Goal: Subscribe to service/newsletter

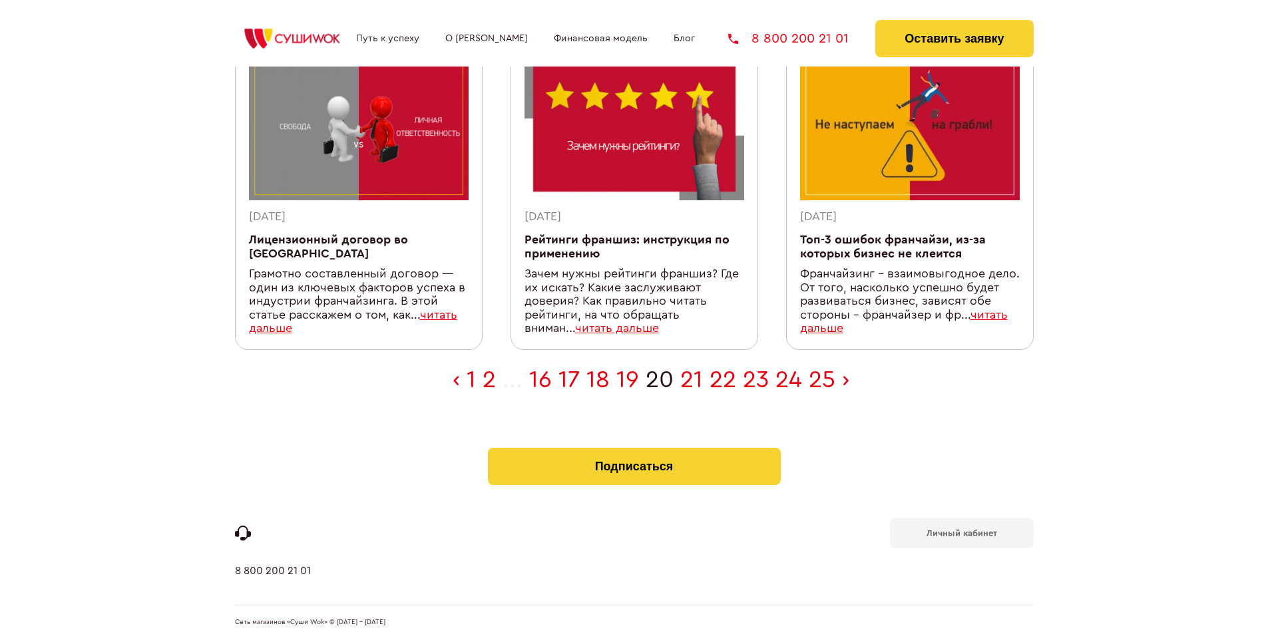
scroll to position [423, 0]
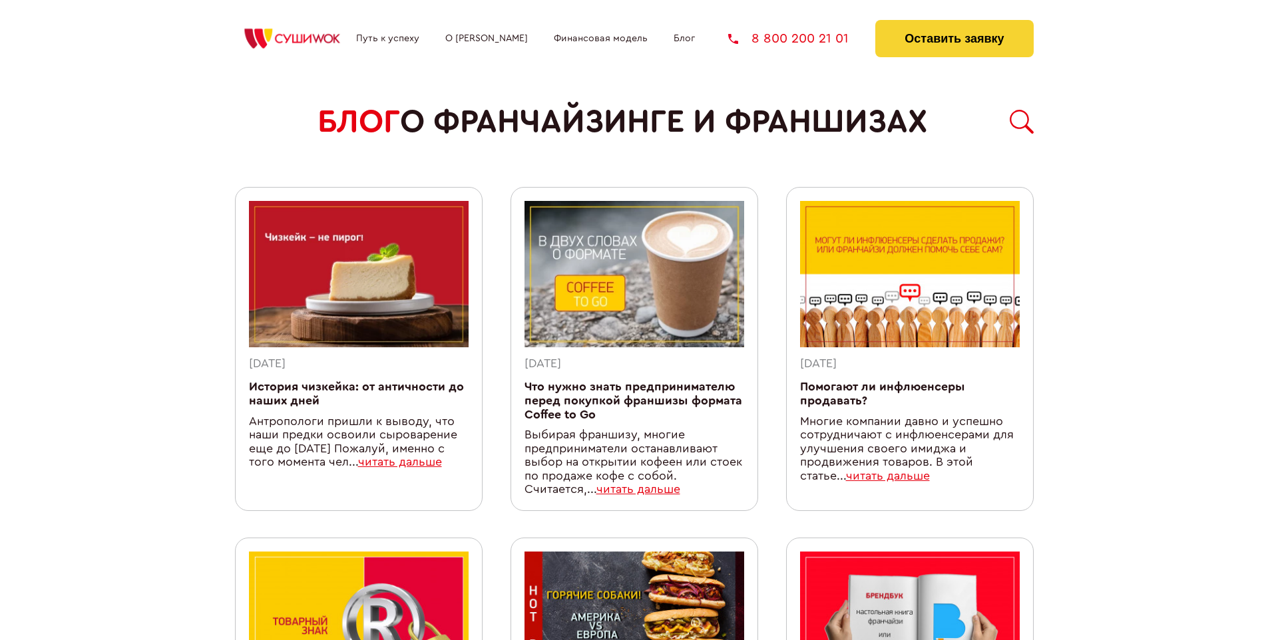
scroll to position [1172, 0]
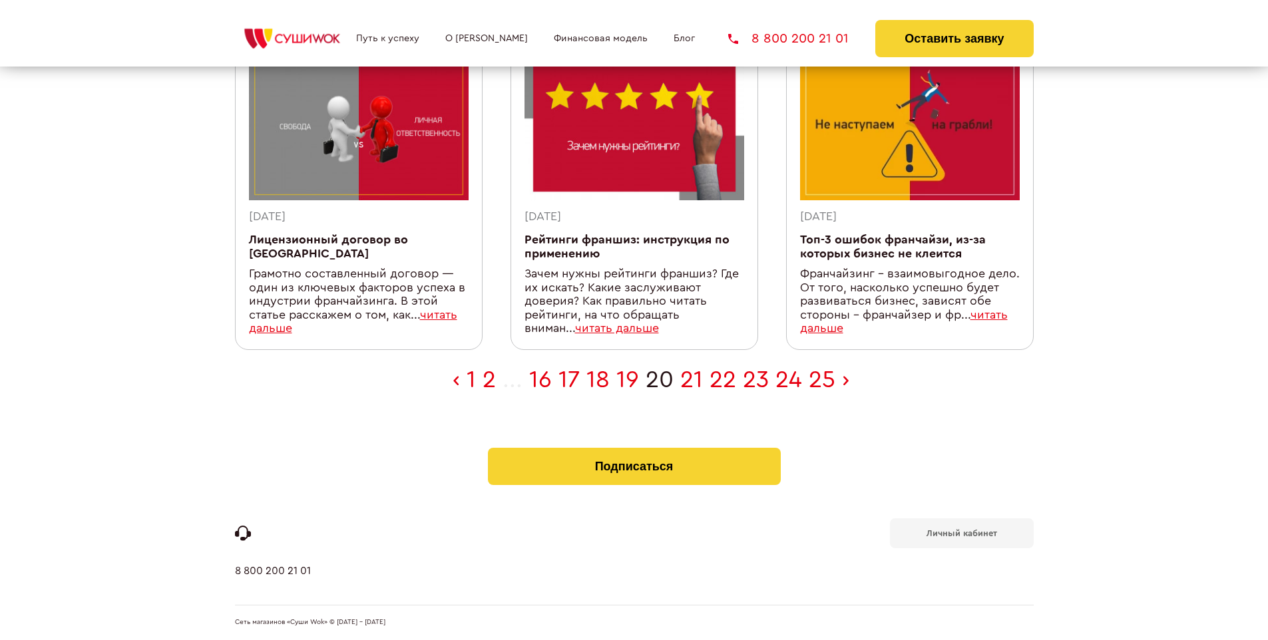
click at [961, 533] on b "Личный кабинет" at bounding box center [962, 533] width 71 height 9
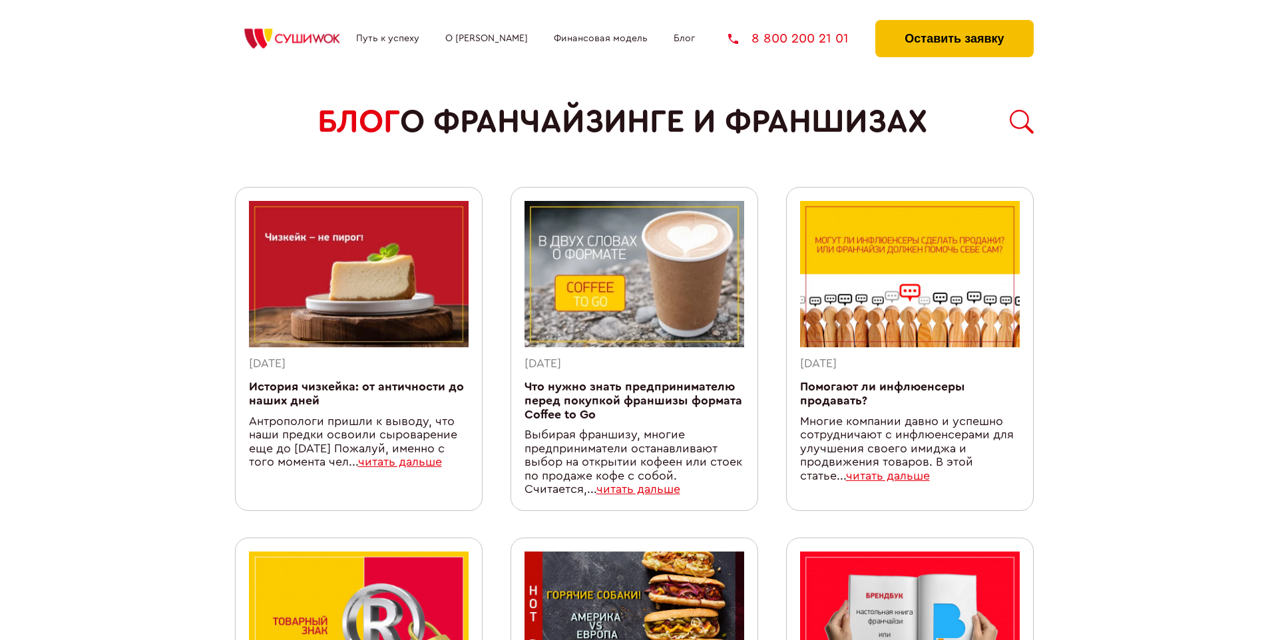
click at [954, 23] on button "Оставить заявку" at bounding box center [954, 38] width 158 height 37
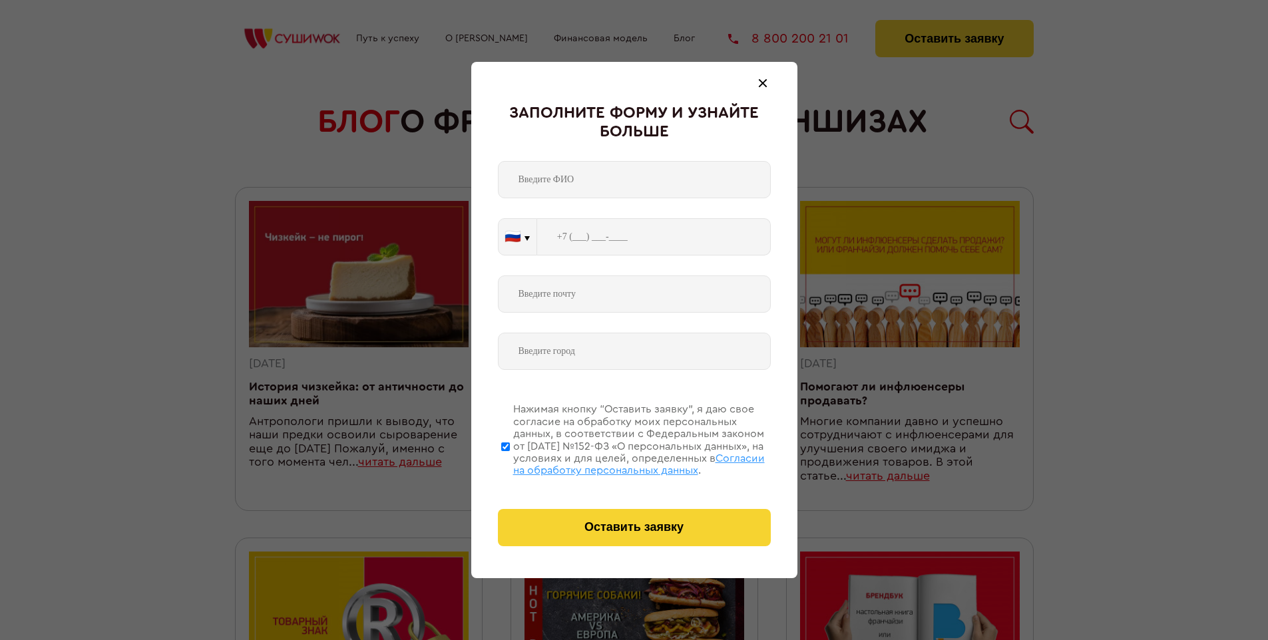
click at [617, 463] on span "Согласии на обработку персональных данных" at bounding box center [639, 464] width 252 height 23
click at [510, 463] on input "Нажимая кнопку “Оставить заявку”, я даю свое согласие на обработку моих персона…" at bounding box center [505, 446] width 9 height 107
checkbox input "false"
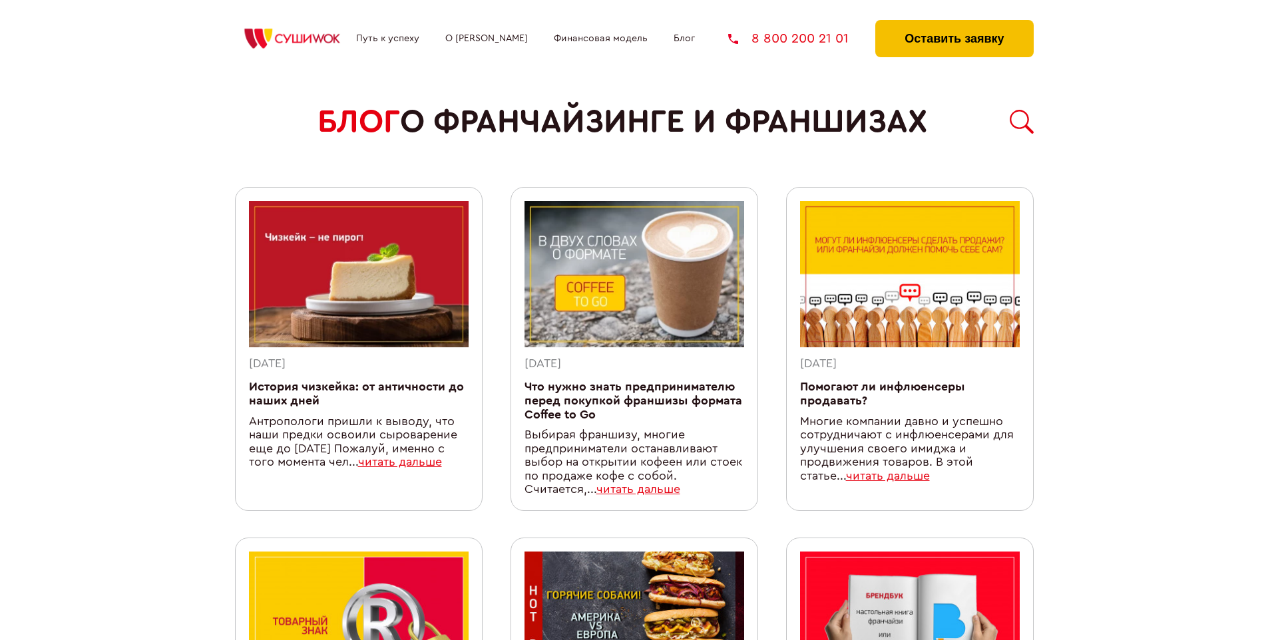
click at [954, 23] on button "Оставить заявку" at bounding box center [954, 38] width 158 height 37
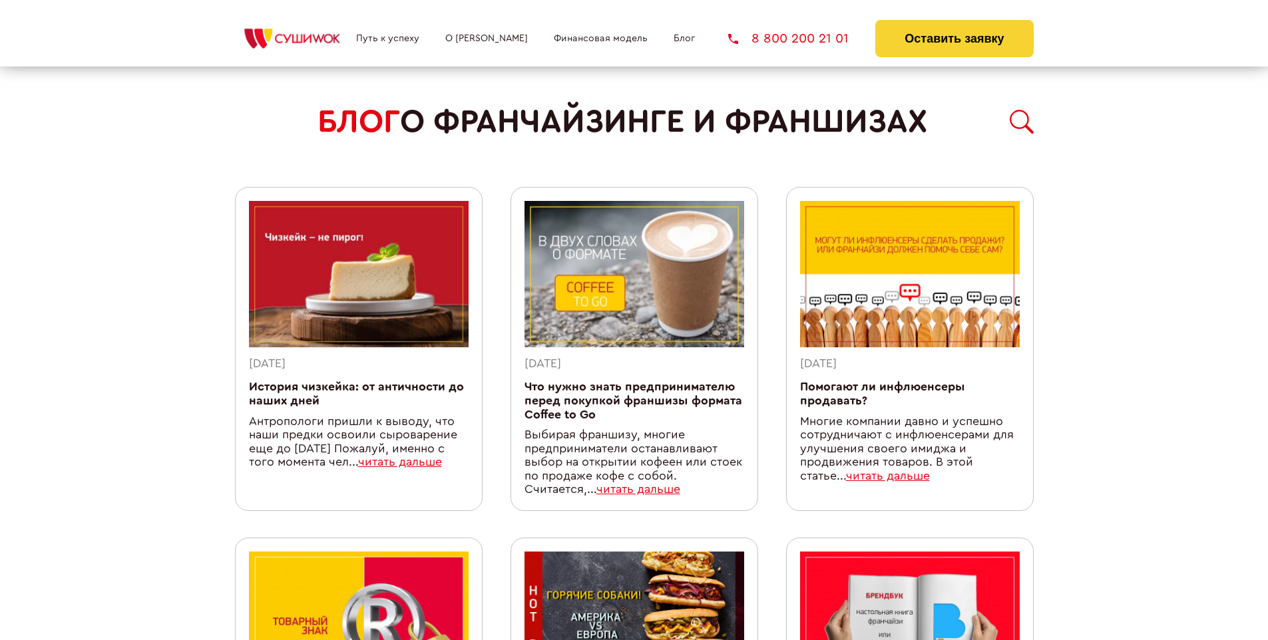
scroll to position [1172, 0]
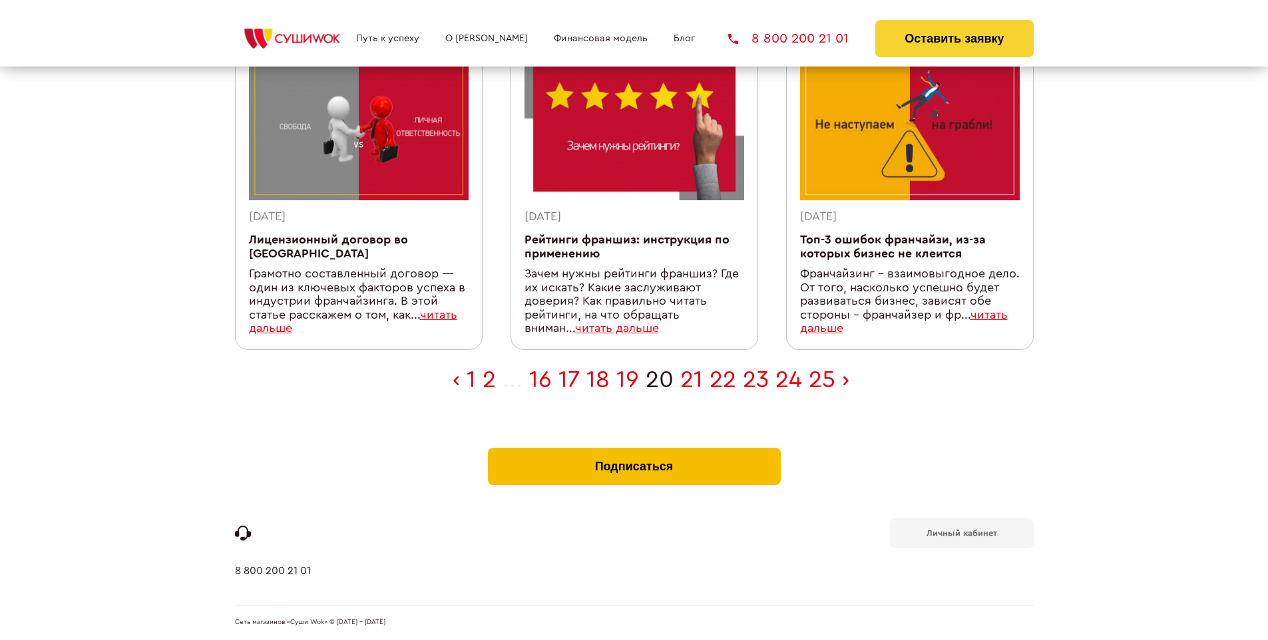
click at [634, 451] on button "Подписаться" at bounding box center [634, 466] width 293 height 37
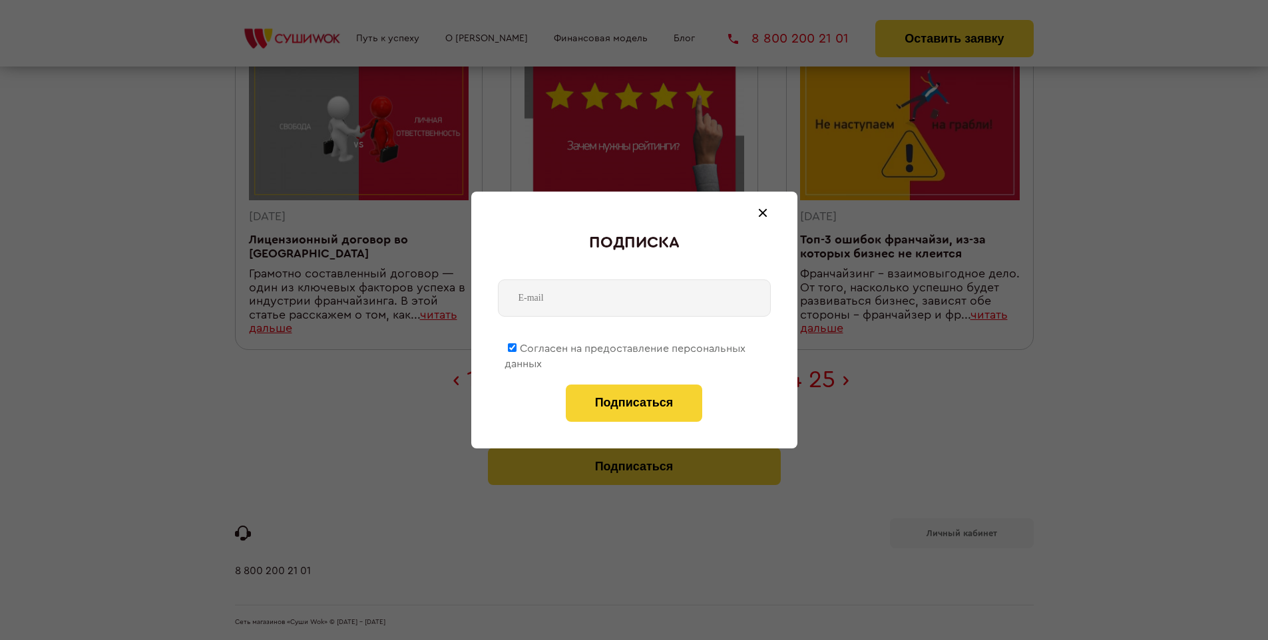
click at [626, 346] on span "Согласен на предоставление персональных данных" at bounding box center [625, 356] width 241 height 26
click at [517, 346] on input "Согласен на предоставление персональных данных" at bounding box center [512, 347] width 9 height 9
checkbox input "false"
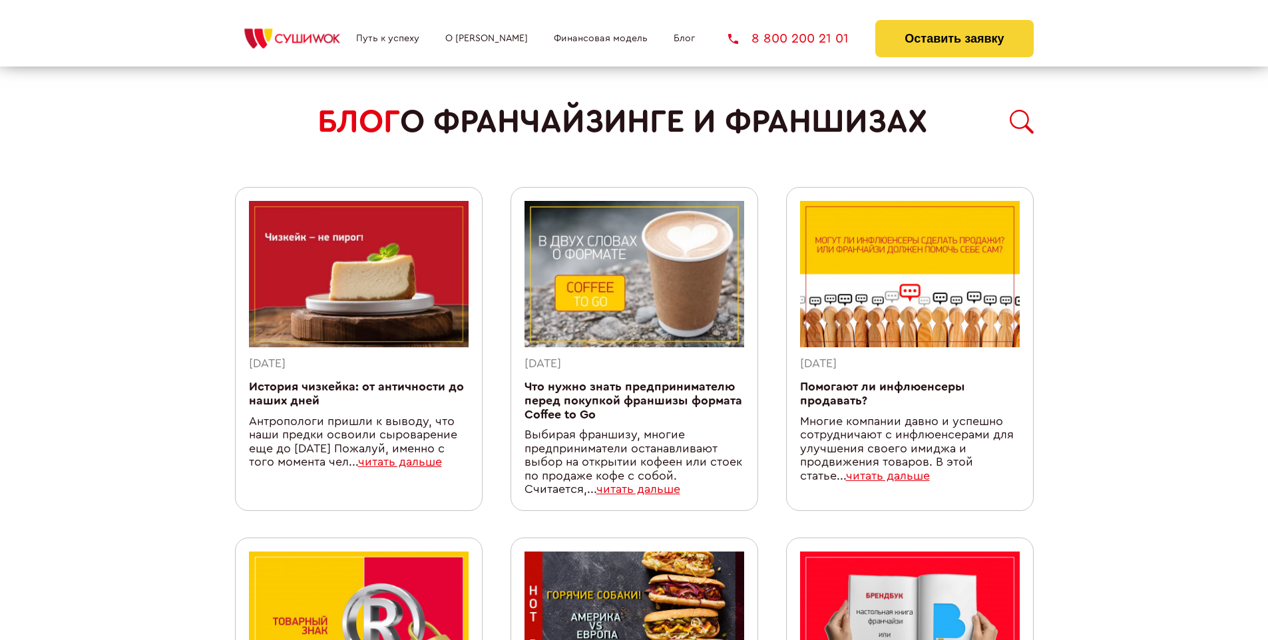
scroll to position [1172, 0]
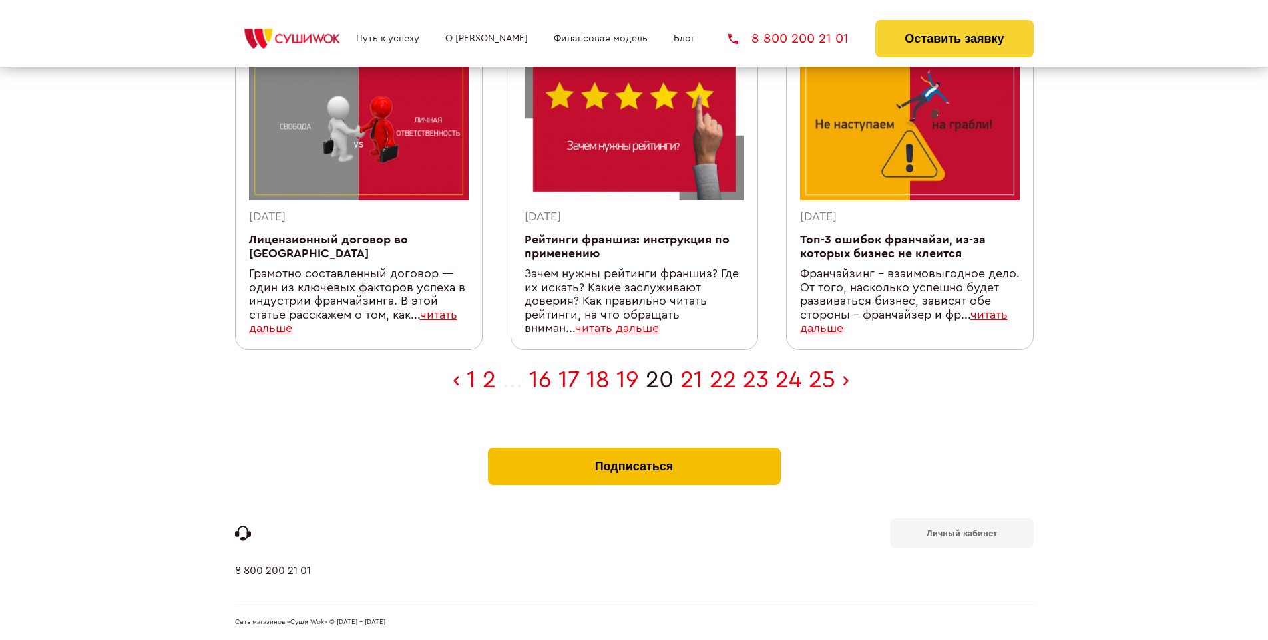
click at [634, 451] on button "Подписаться" at bounding box center [634, 466] width 293 height 37
